Goal: Information Seeking & Learning: Learn about a topic

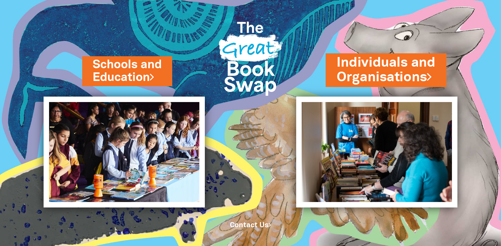
click at [373, 82] on link "Individuals and Organisations" at bounding box center [385, 70] width 99 height 33
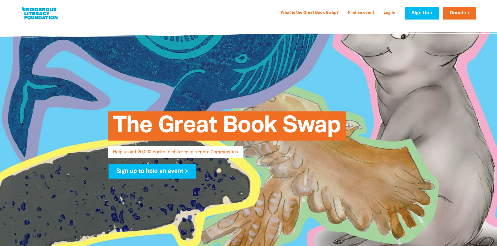
select select "AU"
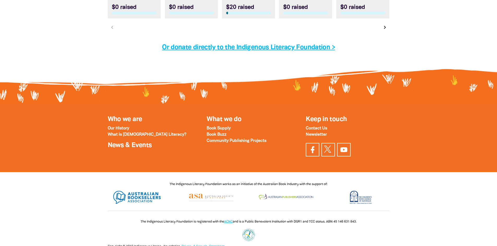
scroll to position [1732, 0]
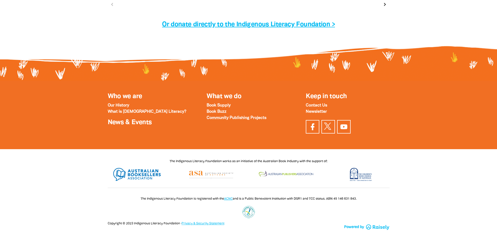
drag, startPoint x: 500, startPoint y: 29, endPoint x: 497, endPoint y: 238, distance: 208.9
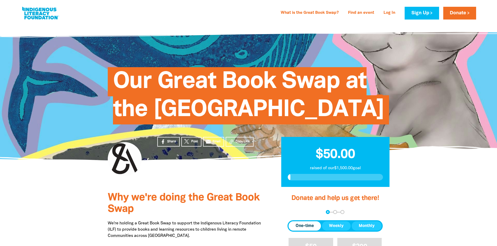
click at [460, 83] on div at bounding box center [248, 91] width 497 height 137
